Goal: Find specific page/section: Find specific page/section

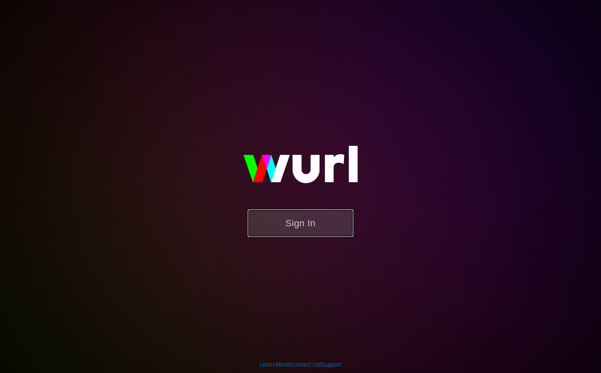
click at [320, 227] on button "Sign In" at bounding box center [300, 223] width 105 height 27
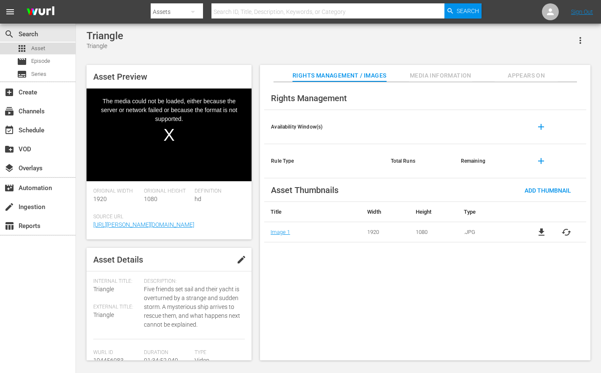
click at [41, 50] on span "Asset" at bounding box center [38, 48] width 14 height 8
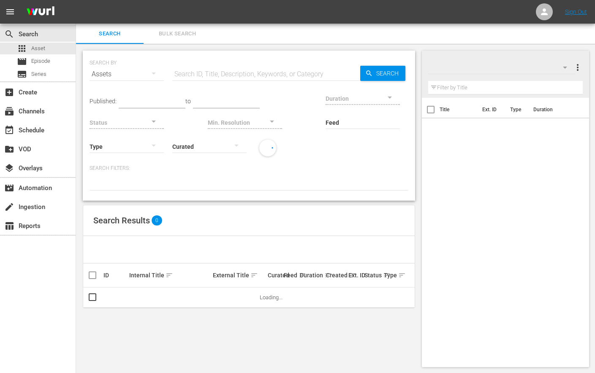
click at [207, 73] on input "text" at bounding box center [266, 74] width 188 height 20
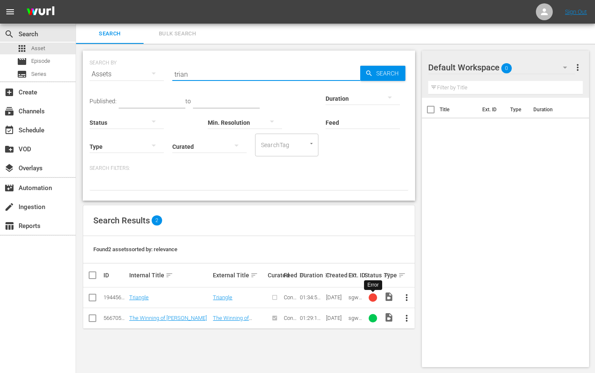
type input "trian"
click at [373, 299] on div at bounding box center [372, 298] width 8 height 8
